Goal: Check status: Check status

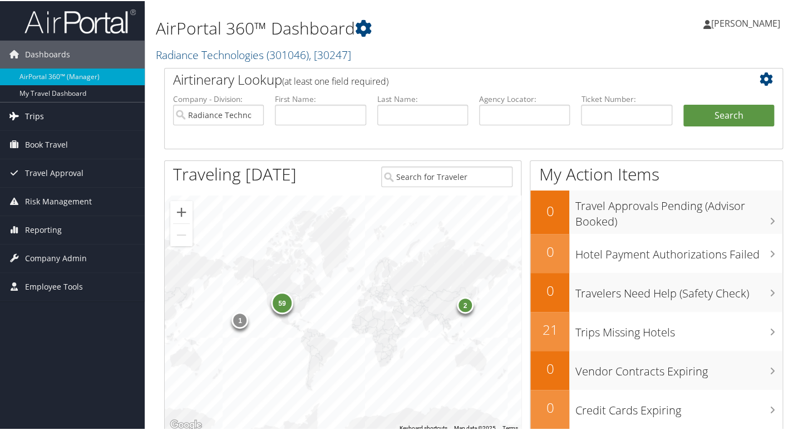
click at [32, 122] on span "Trips" at bounding box center [34, 115] width 19 height 28
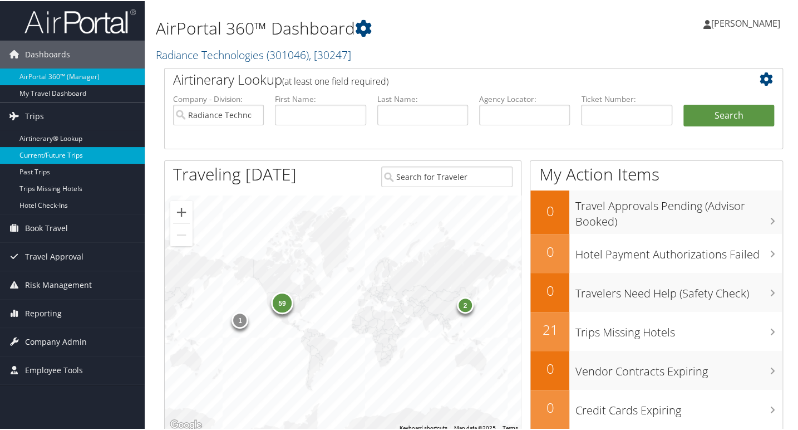
click at [75, 158] on link "Current/Future Trips" at bounding box center [72, 154] width 145 height 17
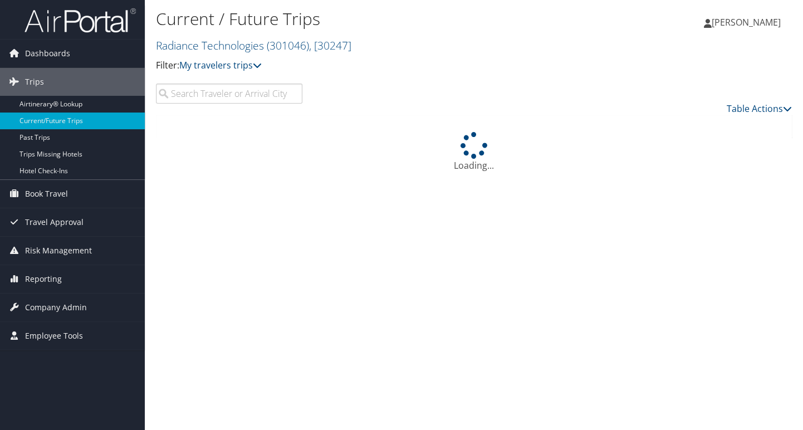
click at [188, 91] on input "search" at bounding box center [229, 93] width 146 height 20
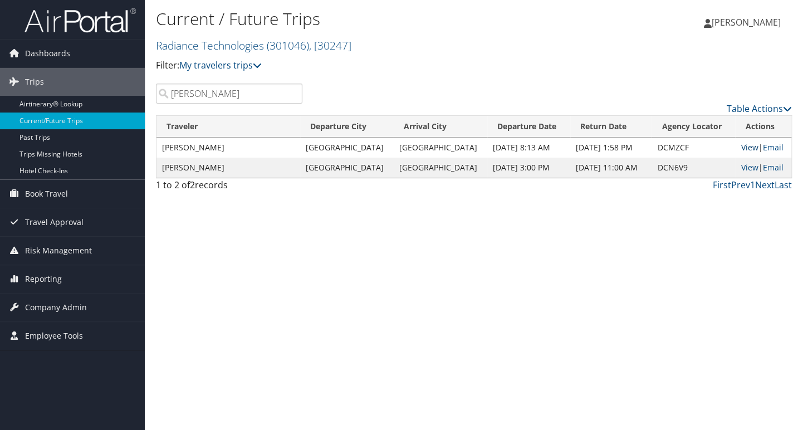
type input "leines"
click at [740, 147] on link "View" at bounding box center [748, 147] width 17 height 11
click at [740, 170] on link "View" at bounding box center [748, 167] width 17 height 11
click at [740, 149] on link "View" at bounding box center [748, 147] width 17 height 11
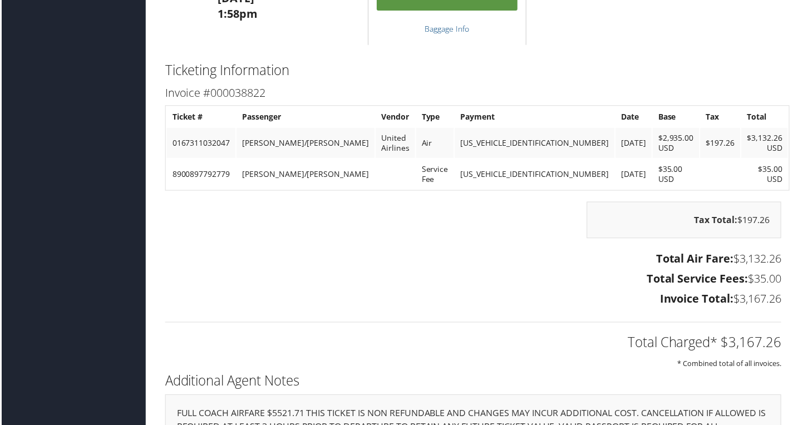
scroll to position [2300, 0]
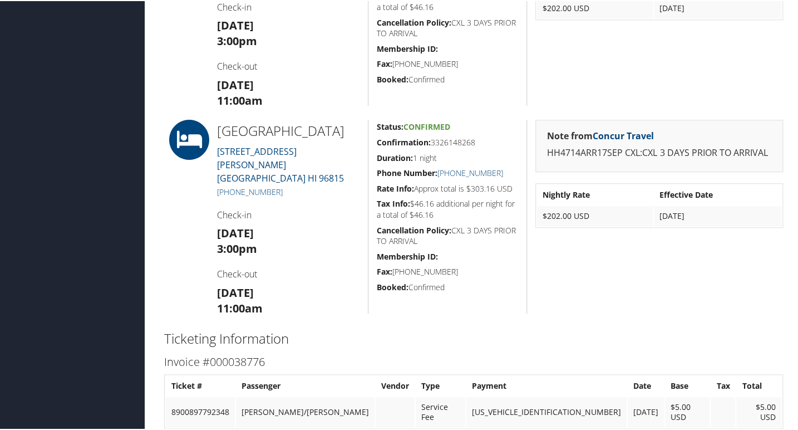
scroll to position [436, 0]
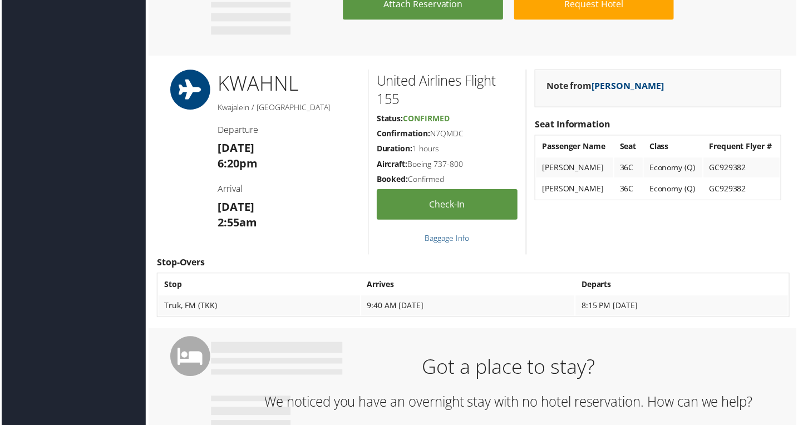
scroll to position [1423, 0]
